Goal: Task Accomplishment & Management: Manage account settings

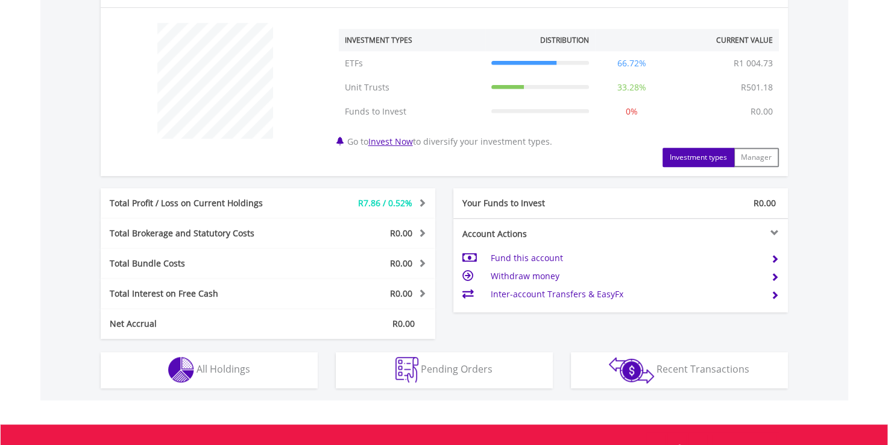
scroll to position [598, 0]
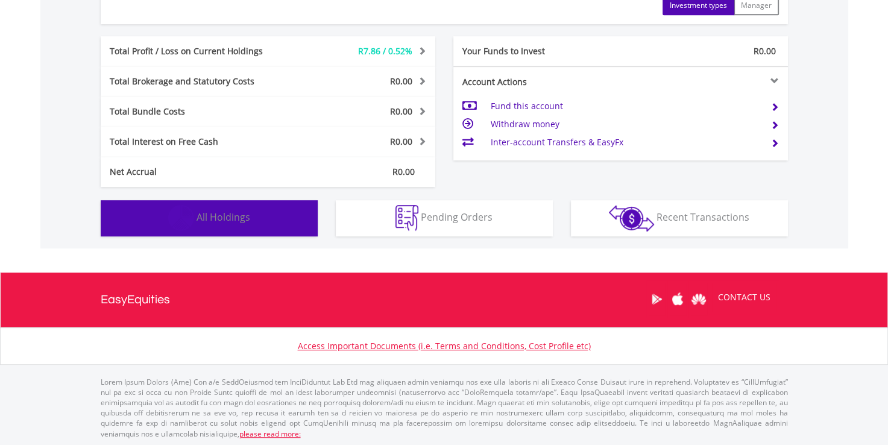
click at [230, 213] on span "All Holdings" at bounding box center [224, 216] width 54 height 13
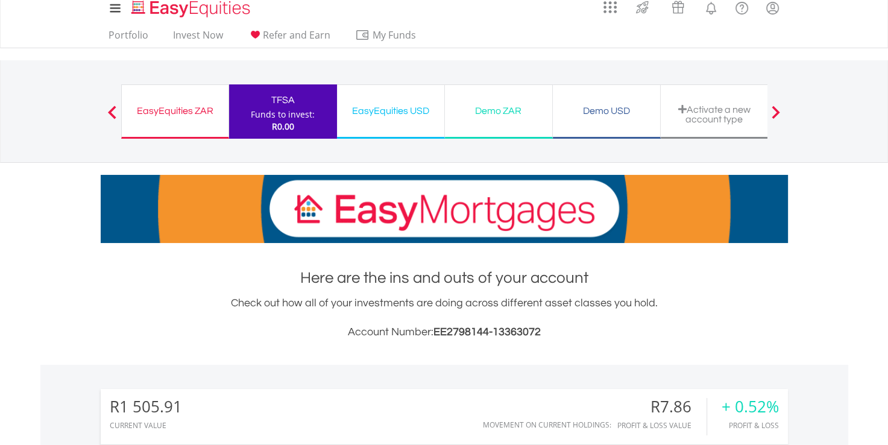
scroll to position [0, 0]
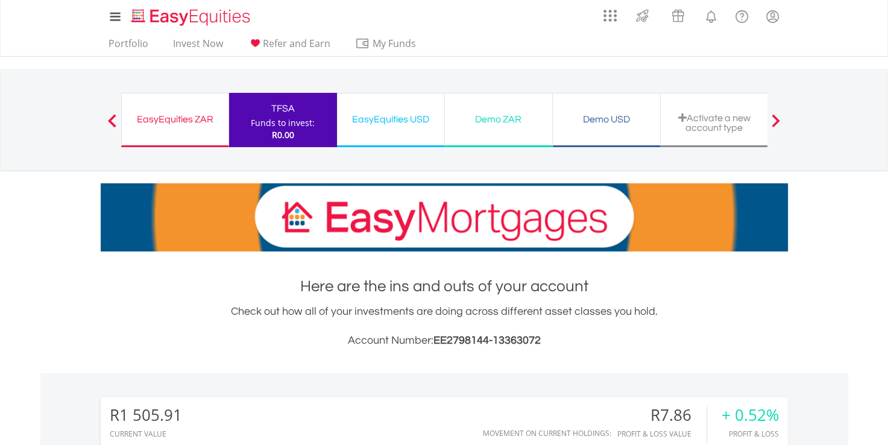
drag, startPoint x: 165, startPoint y: 111, endPoint x: 631, endPoint y: 111, distance: 466.1
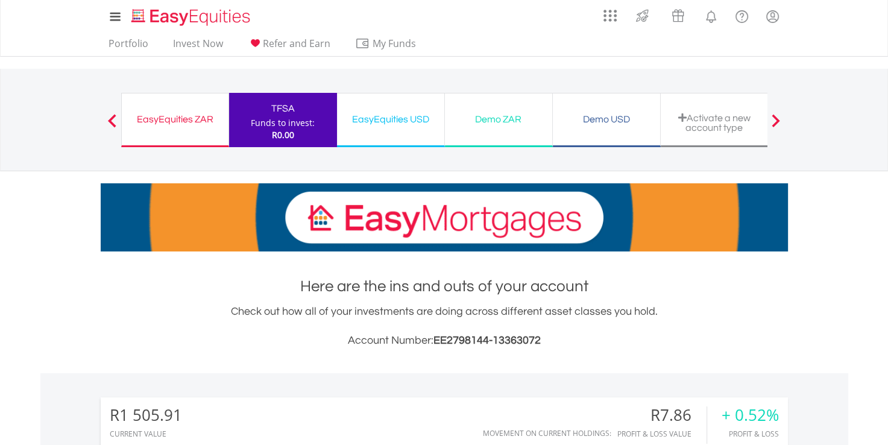
click at [165, 111] on div "EasyEquities ZAR" at bounding box center [175, 119] width 92 height 17
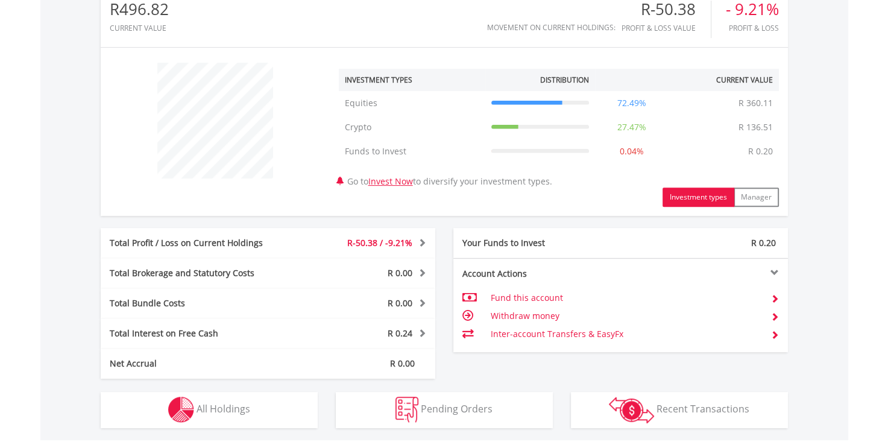
scroll to position [356, 0]
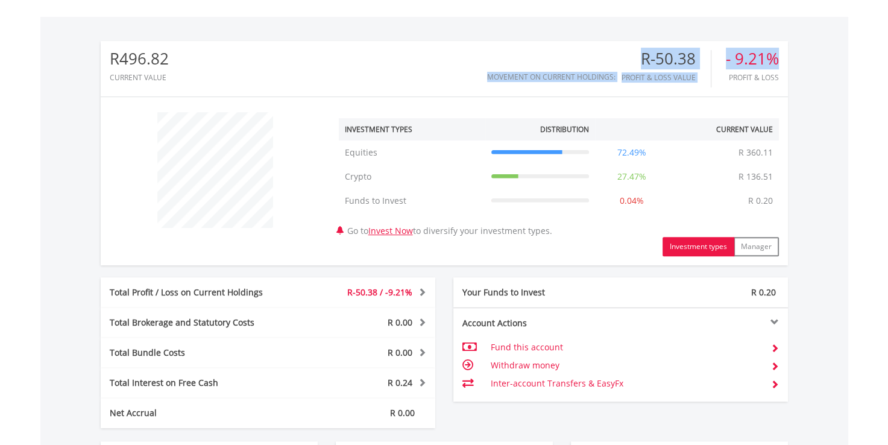
drag, startPoint x: 777, startPoint y: 60, endPoint x: 660, endPoint y: 45, distance: 118.5
click at [660, 45] on div "R496.82 CURRENT VALUE Movement on Current Holdings: R-50.38 Profit & Loss Value…" at bounding box center [444, 68] width 687 height 55
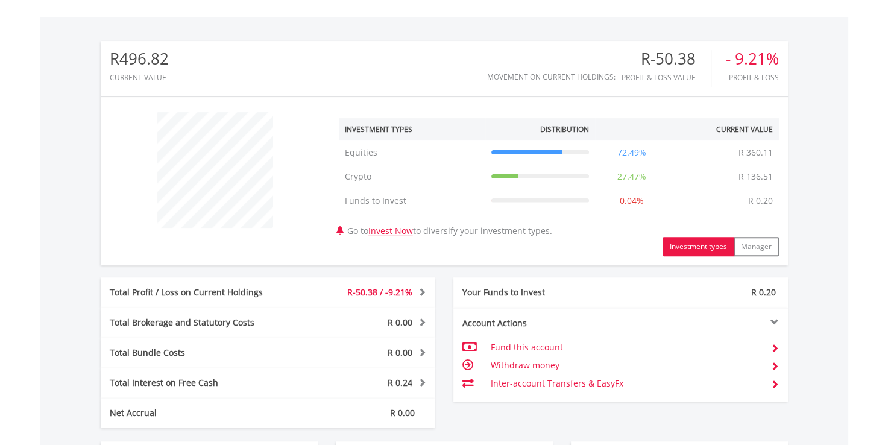
drag, startPoint x: 660, startPoint y: 45, endPoint x: 832, endPoint y: 42, distance: 171.9
click at [832, 42] on div "R496.82 CURRENT VALUE Movement on Current Holdings: R-50.38 Profit & Loss Value…" at bounding box center [444, 253] width 808 height 473
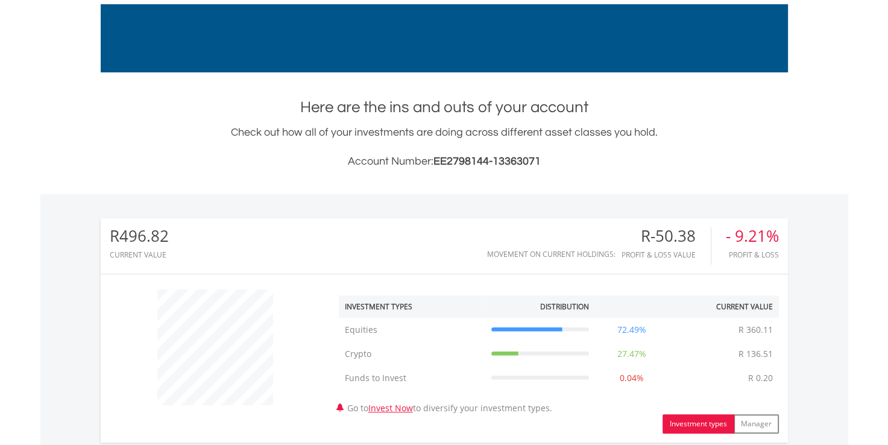
scroll to position [181, 0]
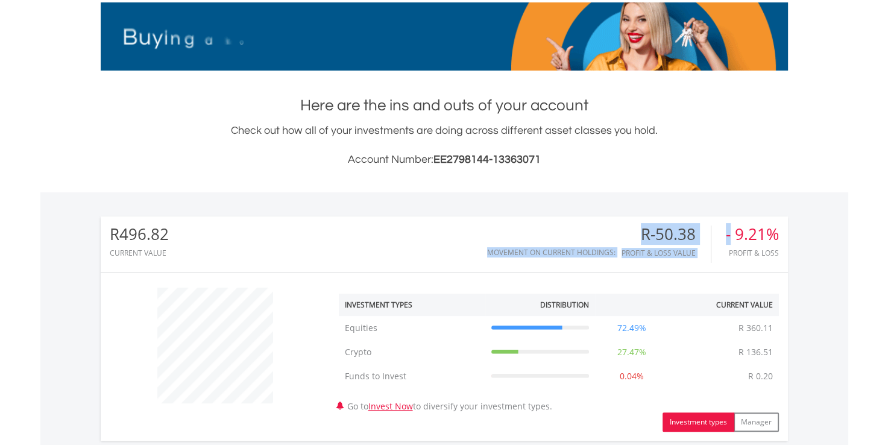
drag, startPoint x: 730, startPoint y: 238, endPoint x: 780, endPoint y: 225, distance: 51.8
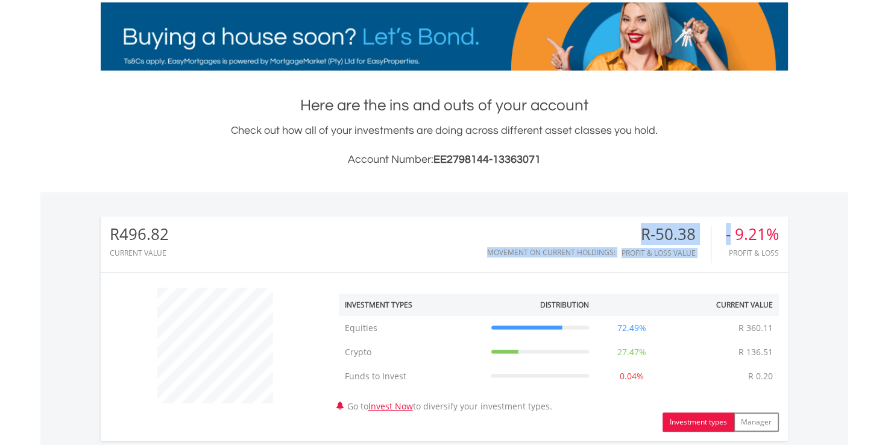
click at [780, 225] on div "R496.82 CURRENT VALUE Movement on Current Holdings: R-50.38 Profit & Loss Value…" at bounding box center [444, 243] width 687 height 55
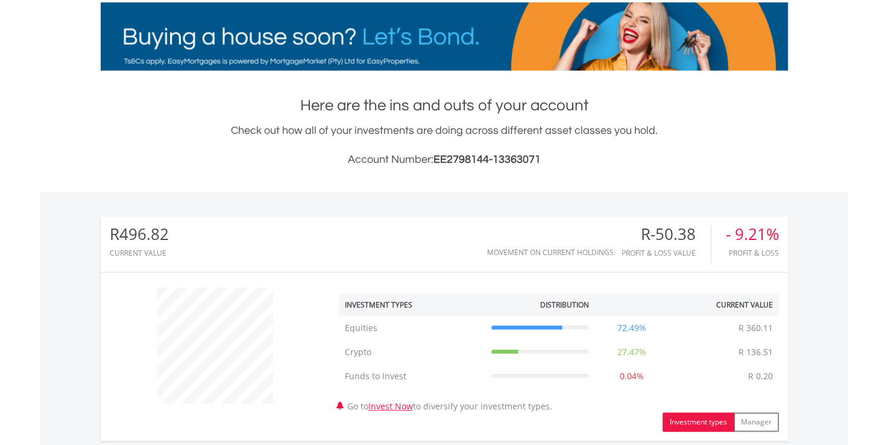
drag, startPoint x: 780, startPoint y: 225, endPoint x: 844, endPoint y: 224, distance: 64.5
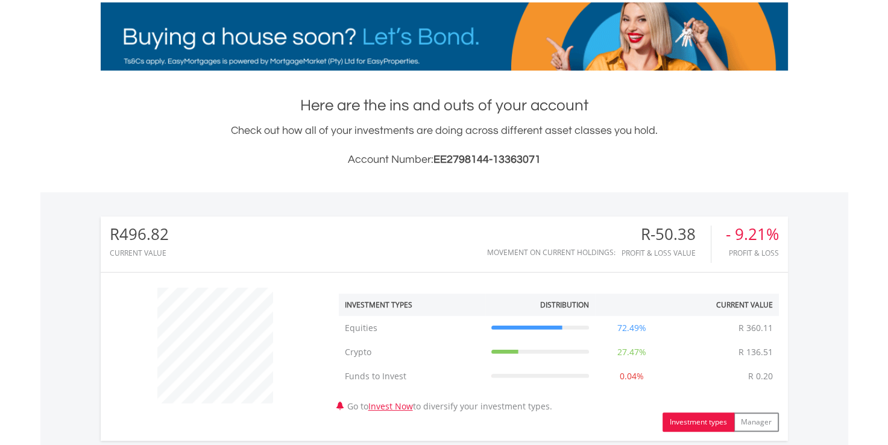
click at [844, 224] on div "R496.82 CURRENT VALUE Movement on Current Holdings: R-50.38 Profit & Loss Value…" at bounding box center [444, 428] width 808 height 473
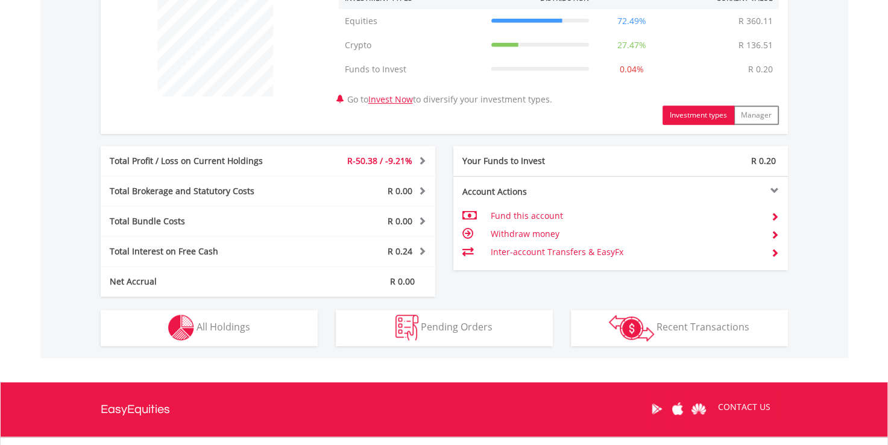
scroll to position [598, 0]
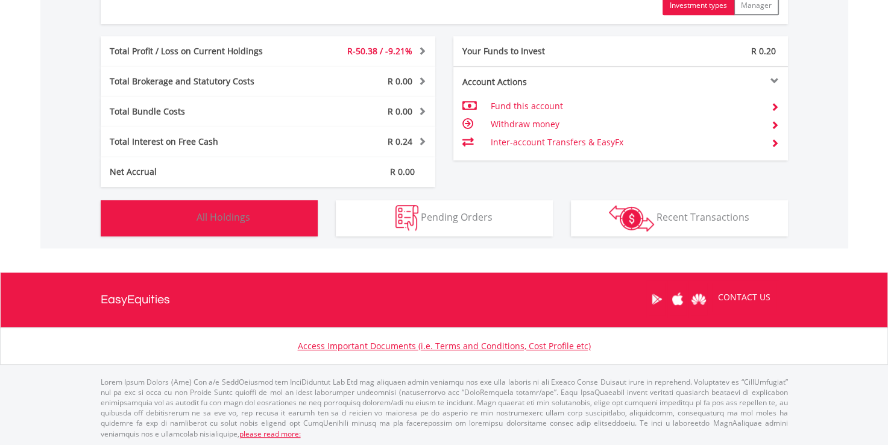
click at [225, 208] on button "Holdings All Holdings" at bounding box center [209, 218] width 217 height 36
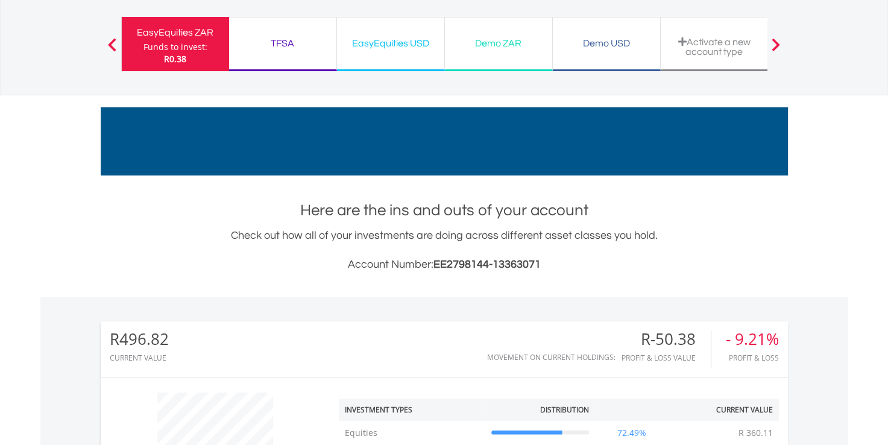
scroll to position [0, 0]
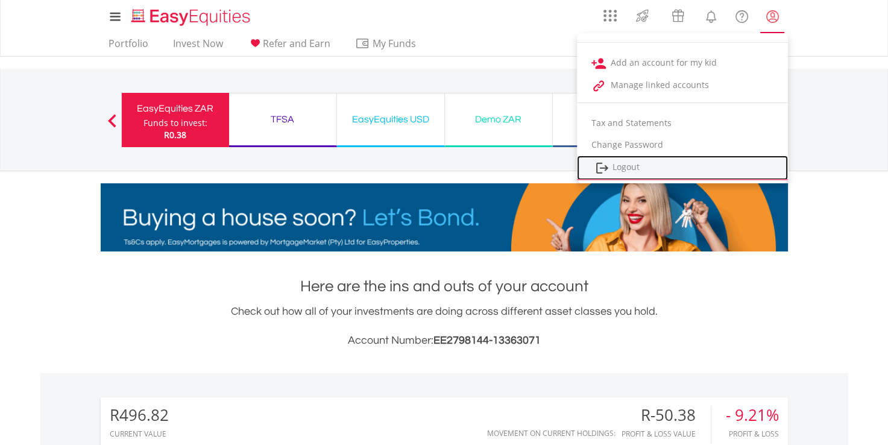
click at [644, 168] on link "Logout" at bounding box center [682, 168] width 211 height 25
